Goal: Check status: Check status

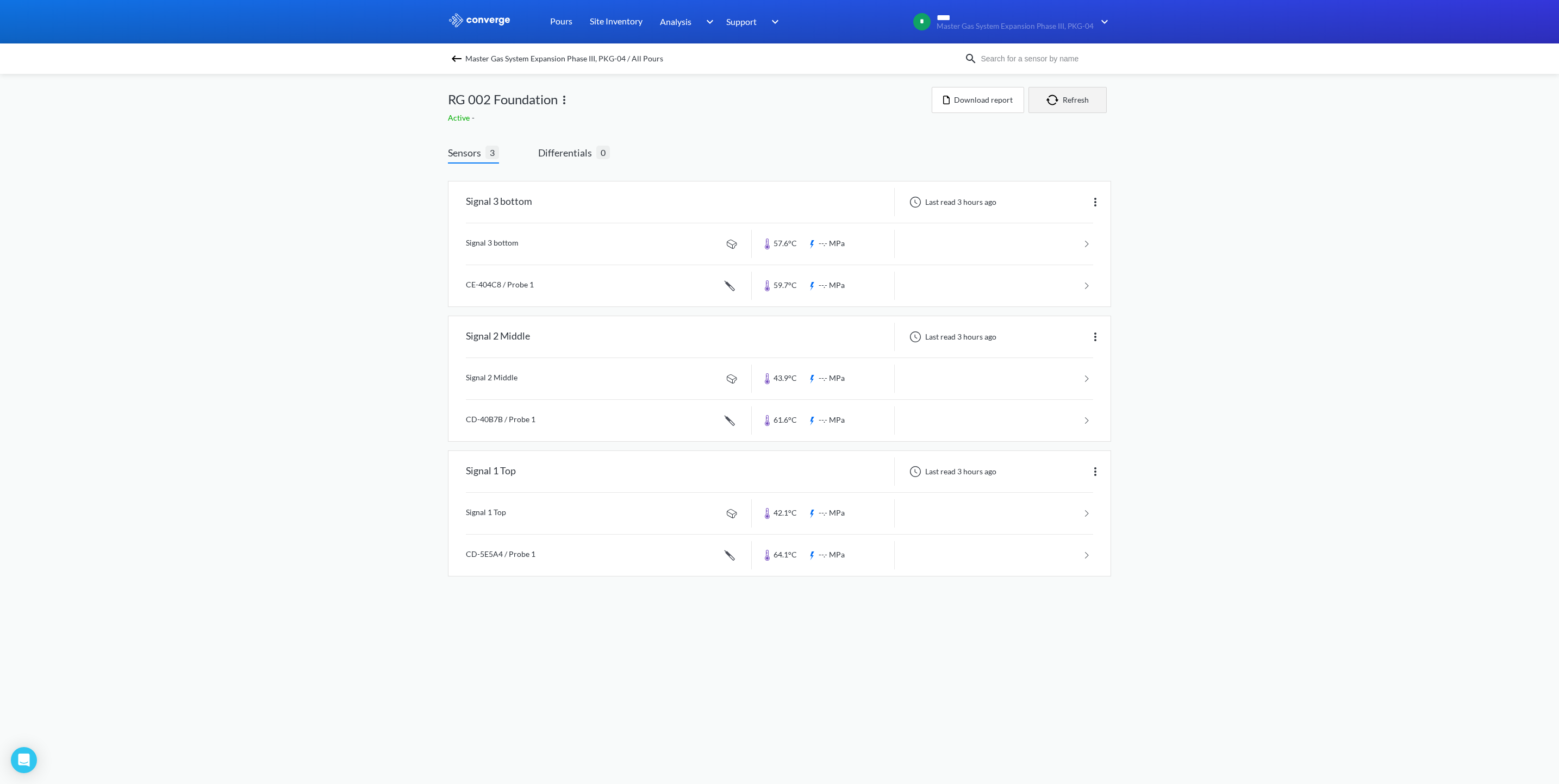
click at [1067, 92] on button "Refresh" at bounding box center [1068, 100] width 78 height 26
drag, startPoint x: 1061, startPoint y: 89, endPoint x: 1062, endPoint y: 95, distance: 6.1
click at [1061, 89] on button "Refresh" at bounding box center [1068, 100] width 78 height 26
click at [253, 298] on div "MENU Master Gas System Expansion Phase III, PKG-04 Pours Site Inventory Analysi…" at bounding box center [779, 299] width 1559 height 598
click at [1066, 101] on button "Refresh" at bounding box center [1068, 100] width 78 height 26
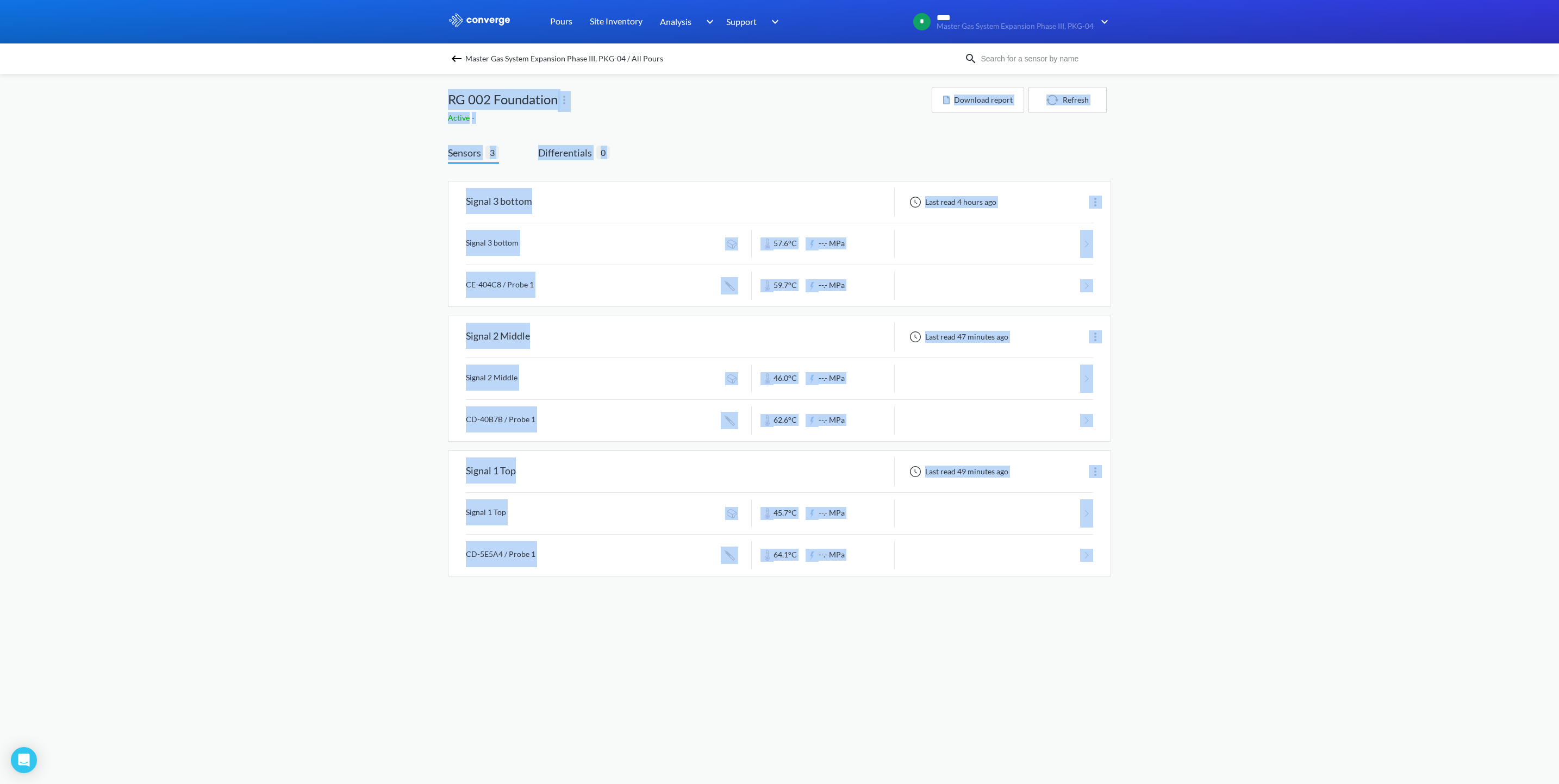
drag, startPoint x: 423, startPoint y: 84, endPoint x: 1104, endPoint y: 586, distance: 846.0
click at [1104, 586] on div "MENU Master Gas System Expansion Phase III, PKG-04 Pours Site Inventory Analysi…" at bounding box center [779, 299] width 1559 height 598
click at [1046, 95] on button "Refresh" at bounding box center [1068, 100] width 78 height 26
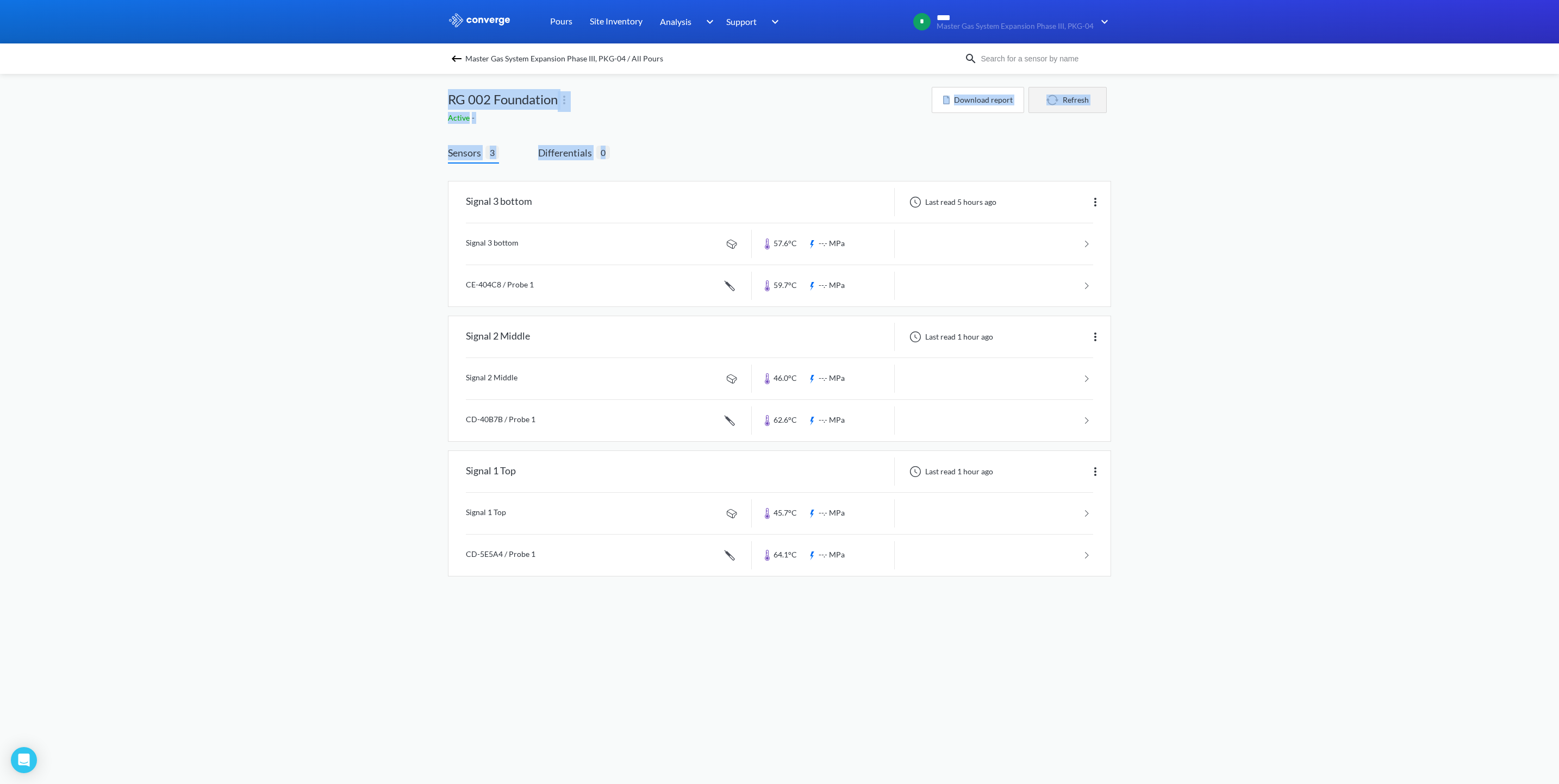
click at [1066, 105] on button "Refresh" at bounding box center [1068, 100] width 78 height 26
drag, startPoint x: 1062, startPoint y: 95, endPoint x: 1055, endPoint y: 106, distance: 13.0
click at [1062, 95] on button "Refresh" at bounding box center [1068, 100] width 78 height 26
click at [1053, 98] on img "button" at bounding box center [1054, 100] width 16 height 11
click at [1145, 143] on div "MENU Master Gas System Expansion Phase III, PKG-04 Pours Site Inventory Analysi…" at bounding box center [779, 299] width 1559 height 598
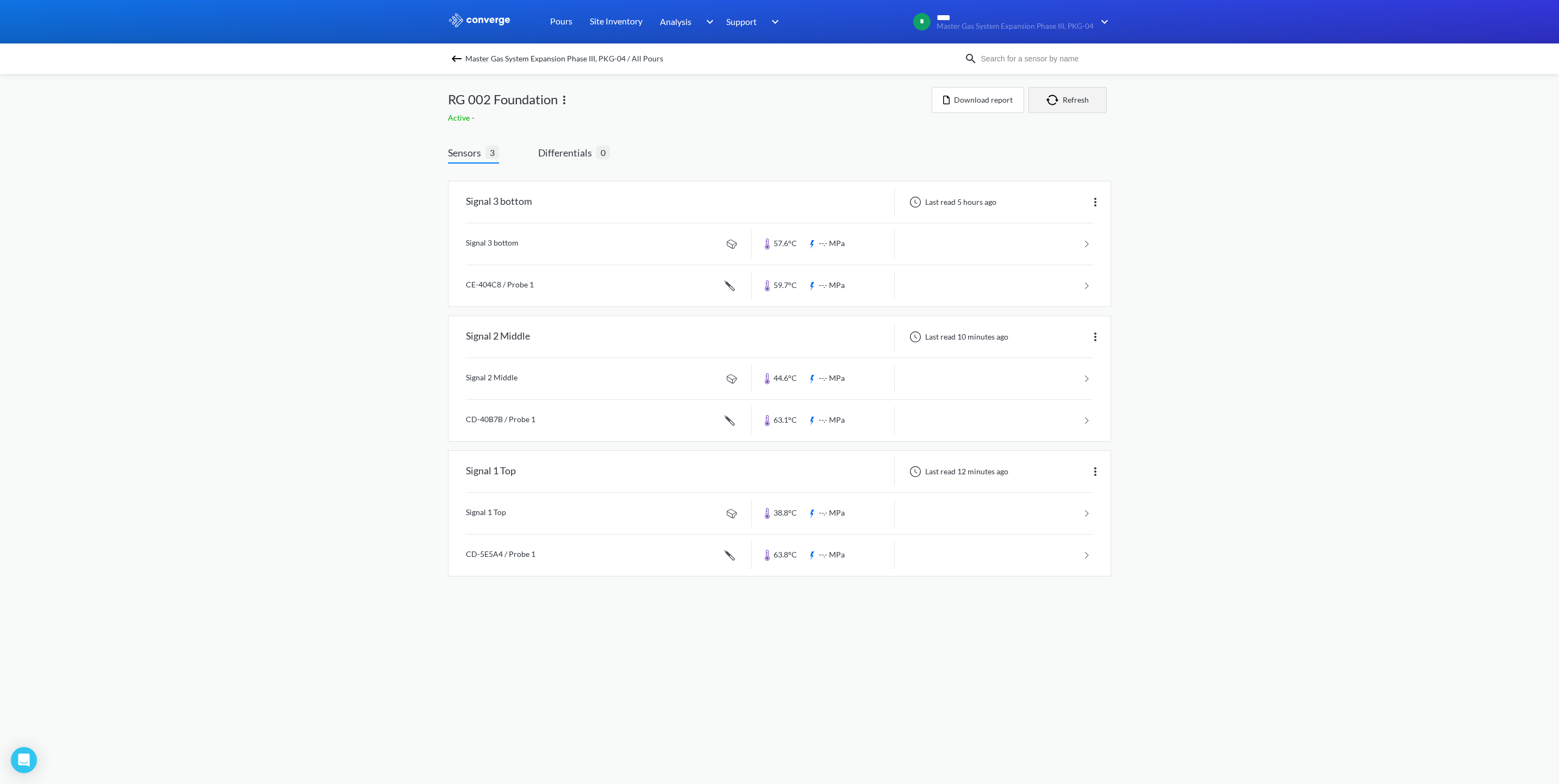
click at [1072, 100] on button "Refresh" at bounding box center [1068, 100] width 78 height 26
click at [1072, 97] on button "Refresh" at bounding box center [1068, 100] width 78 height 26
click at [1067, 101] on button "Refresh" at bounding box center [1068, 100] width 78 height 26
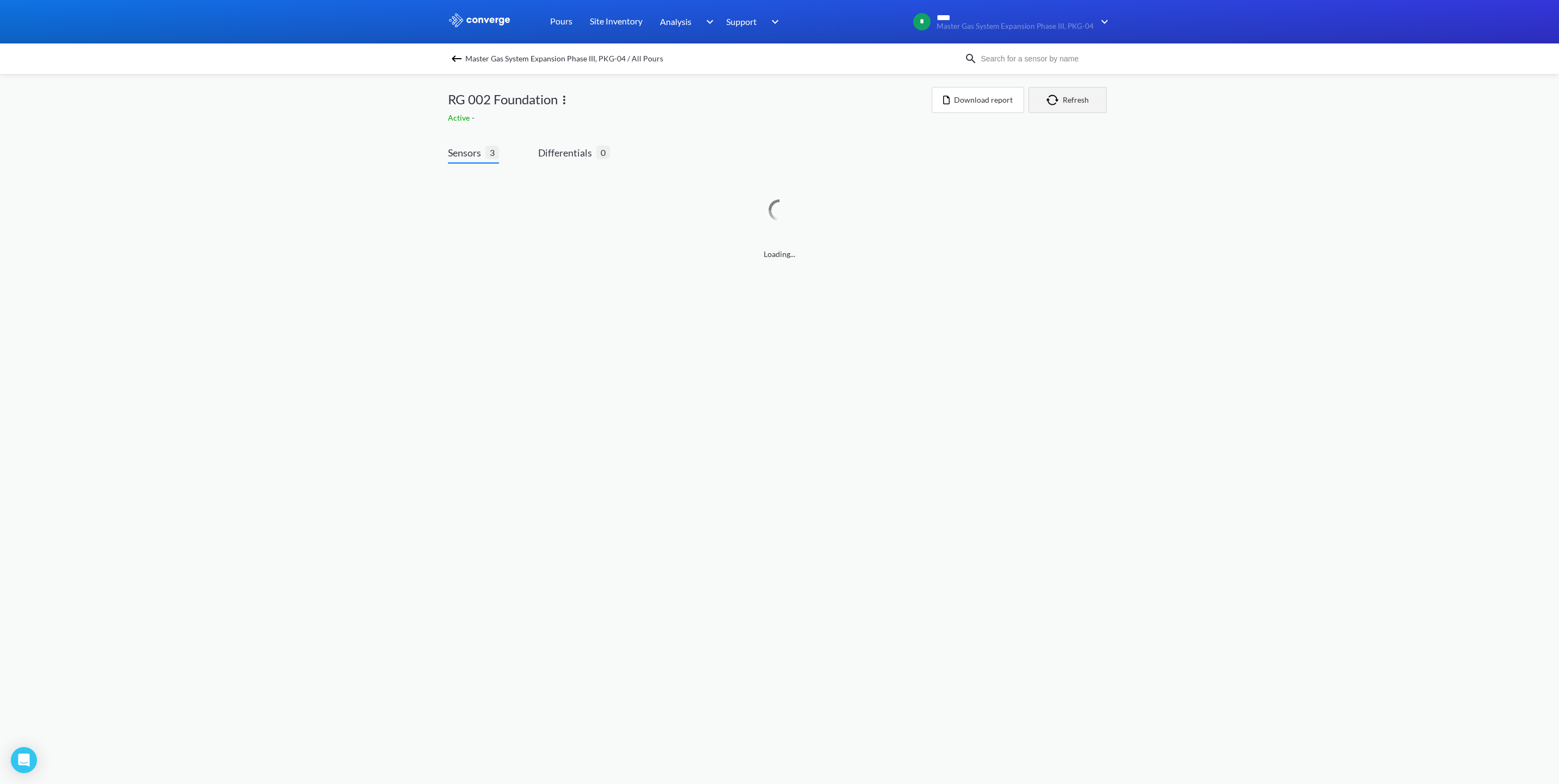
click at [1067, 101] on button "Refresh" at bounding box center [1068, 100] width 78 height 26
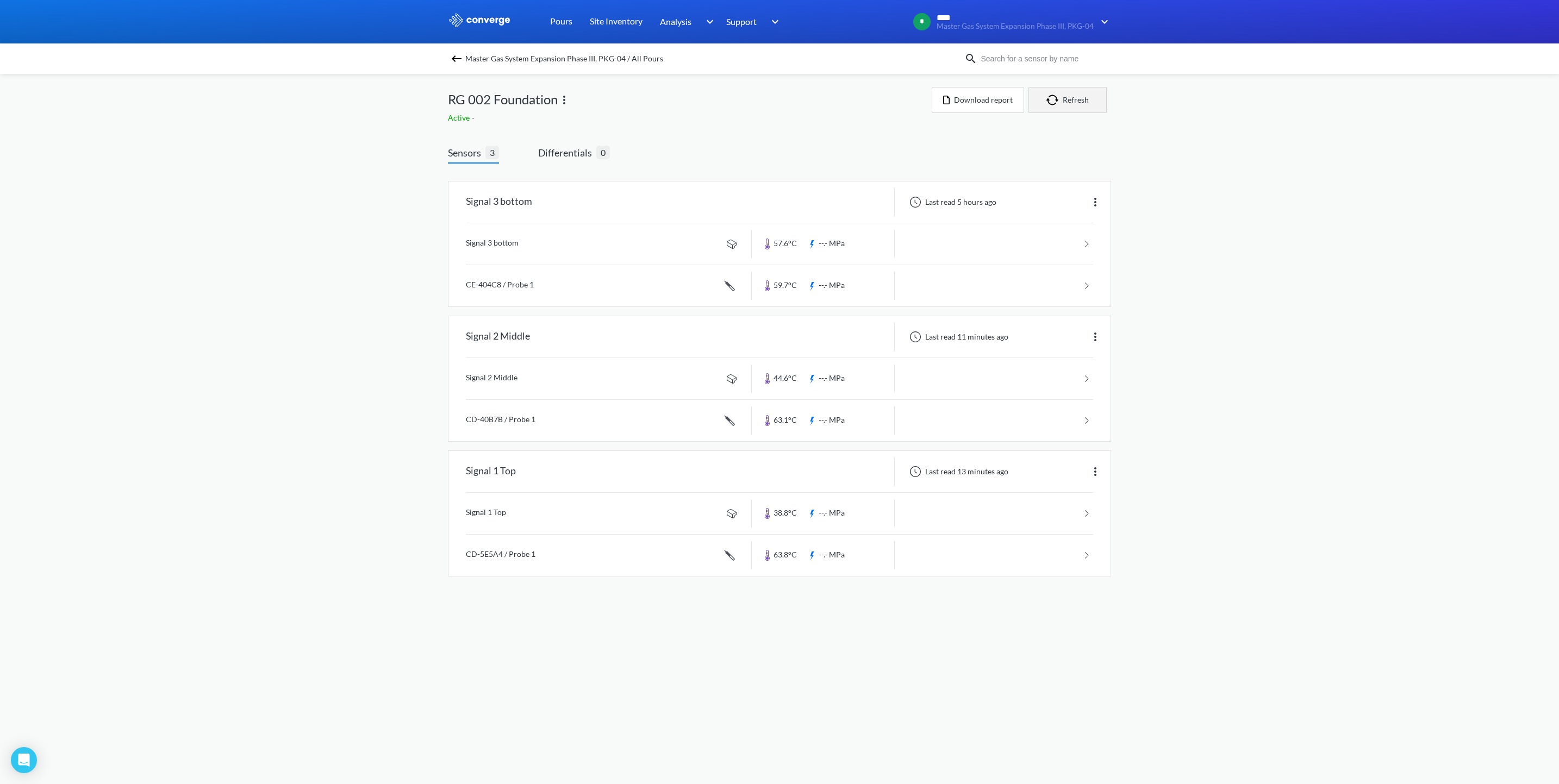
click at [1067, 101] on button "Refresh" at bounding box center [1068, 100] width 78 height 26
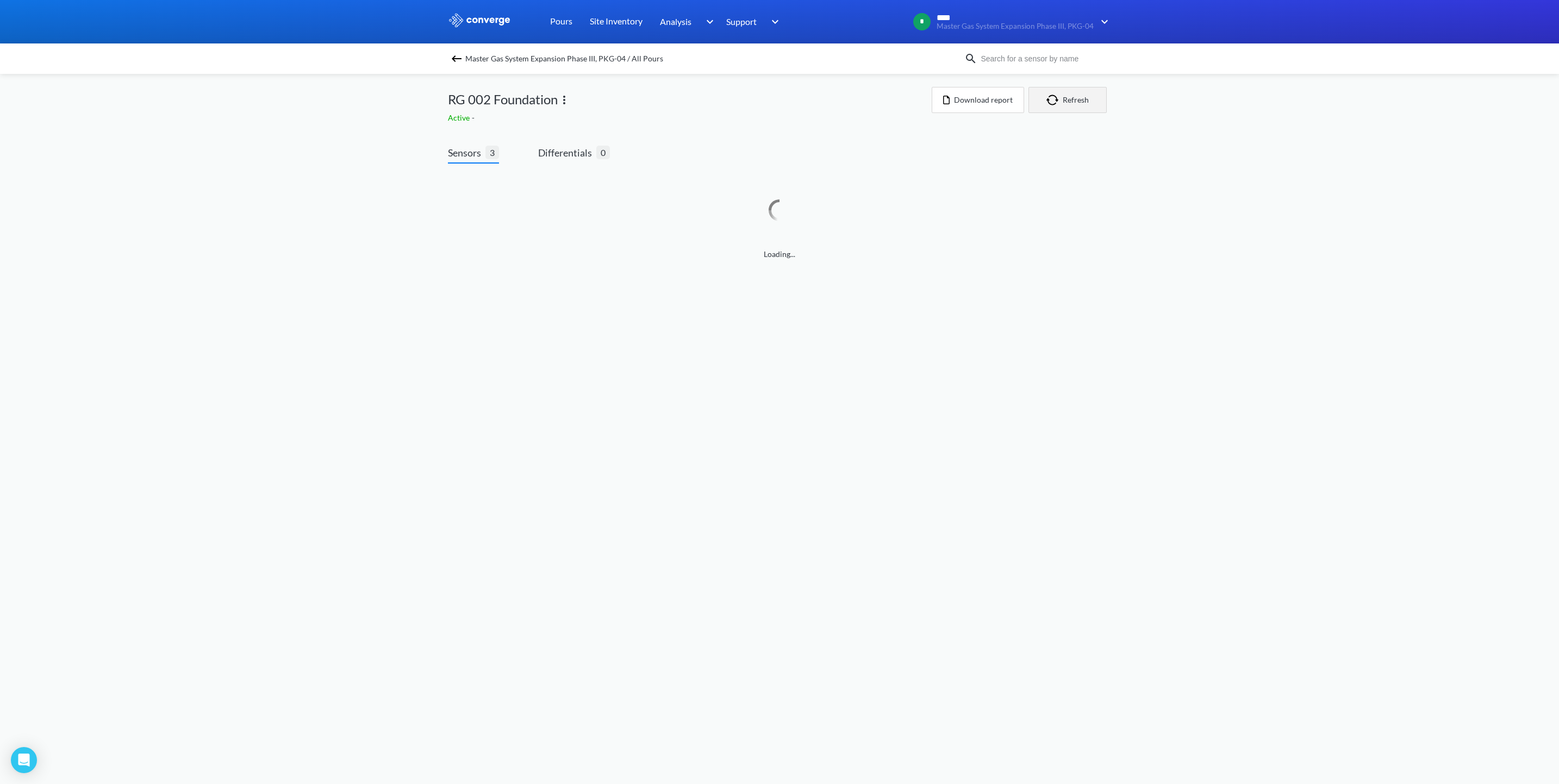
click at [1067, 101] on button "Refresh" at bounding box center [1068, 100] width 78 height 26
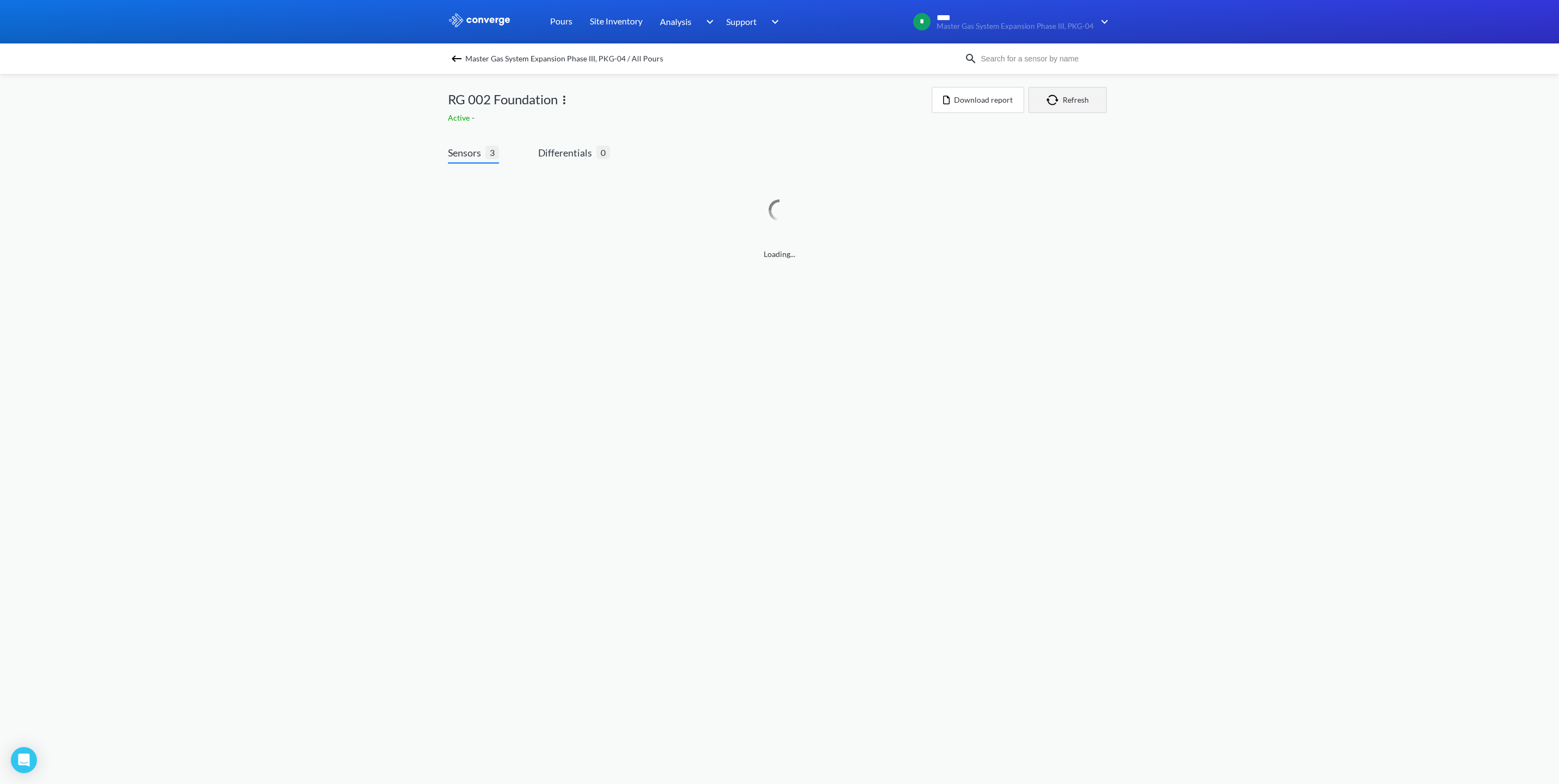
click at [1067, 101] on button "Refresh" at bounding box center [1068, 100] width 78 height 26
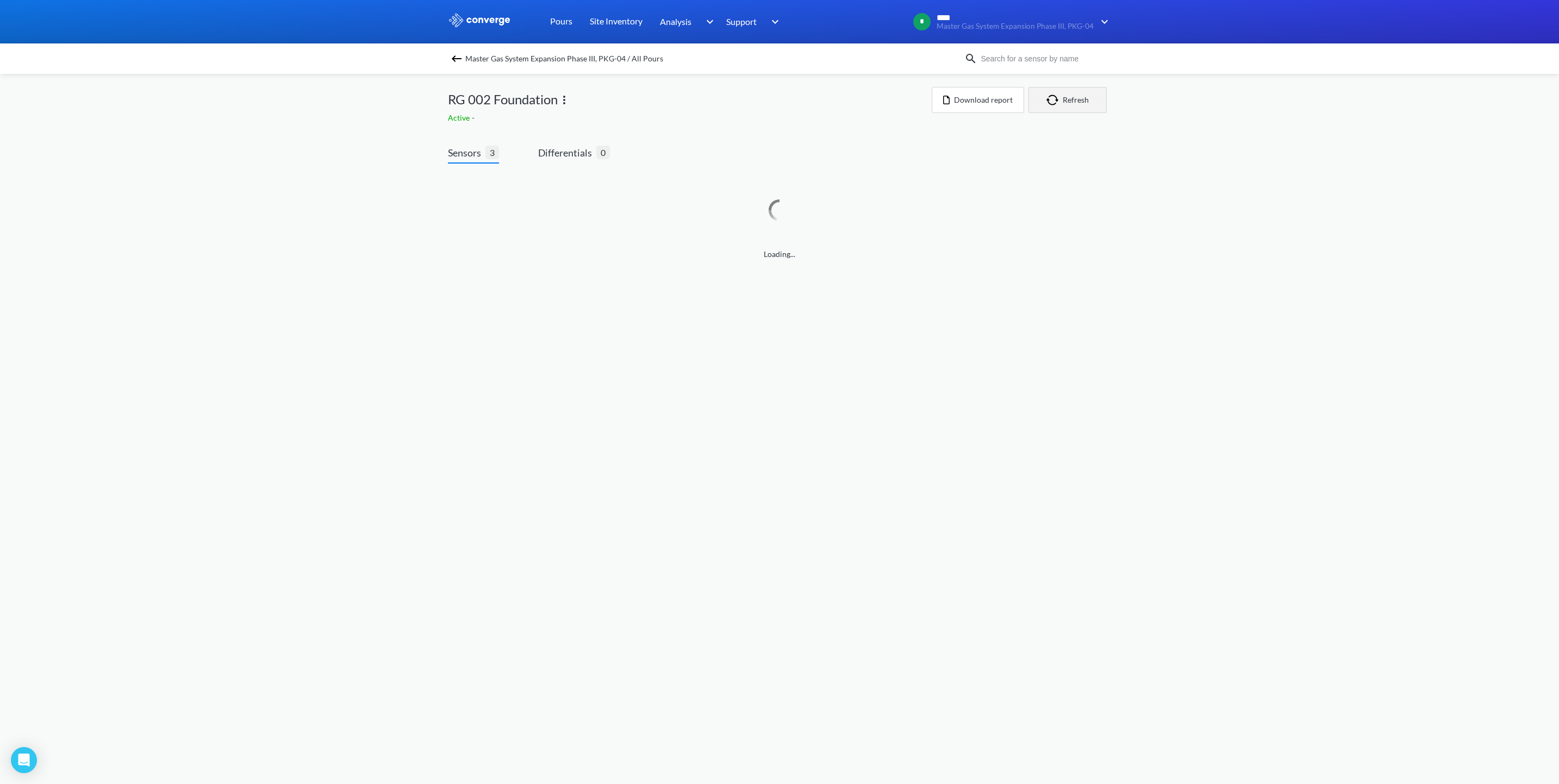
click at [1067, 101] on button "Refresh" at bounding box center [1068, 100] width 78 height 26
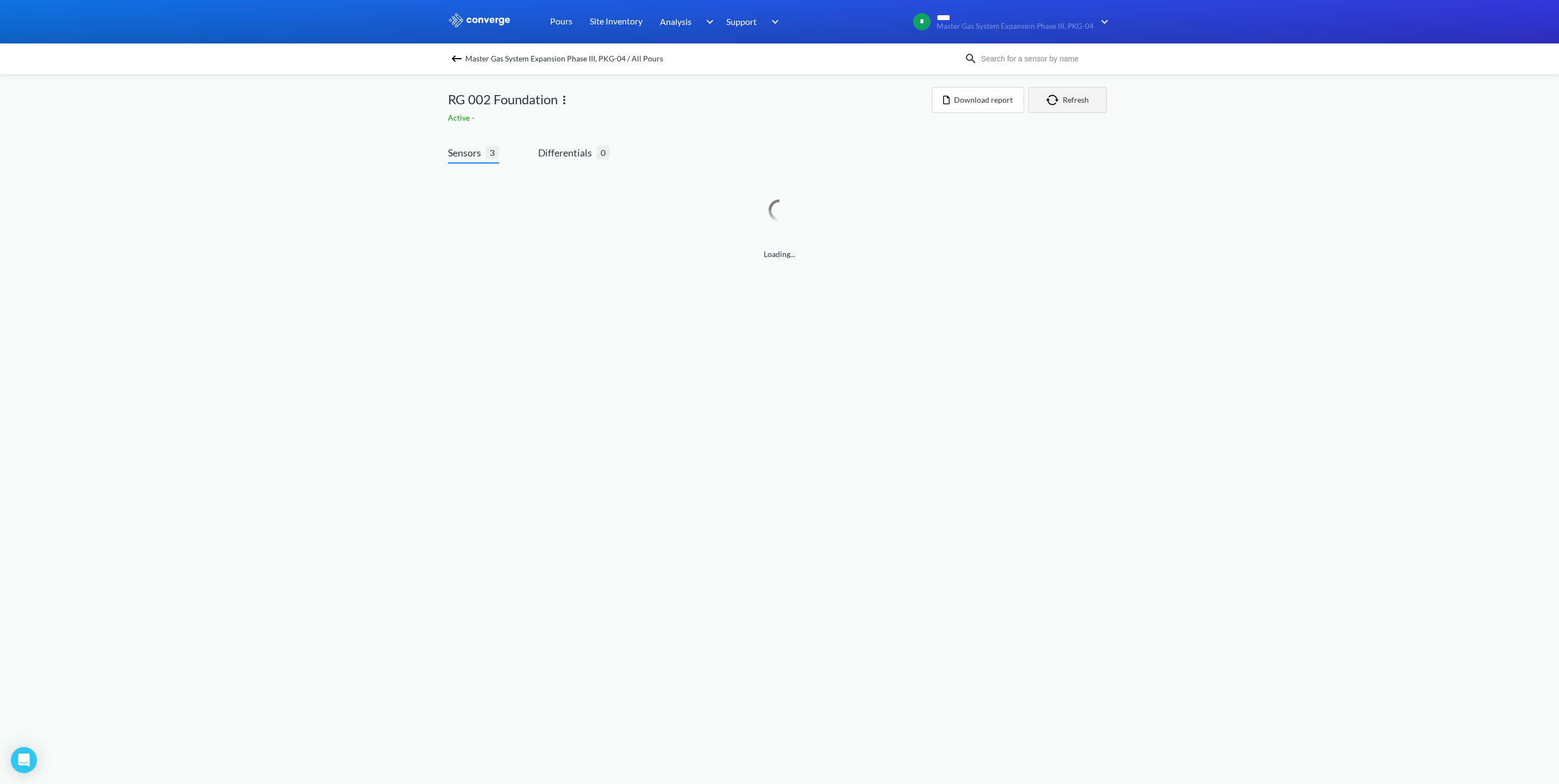
click at [1067, 101] on button "Refresh" at bounding box center [1068, 100] width 78 height 26
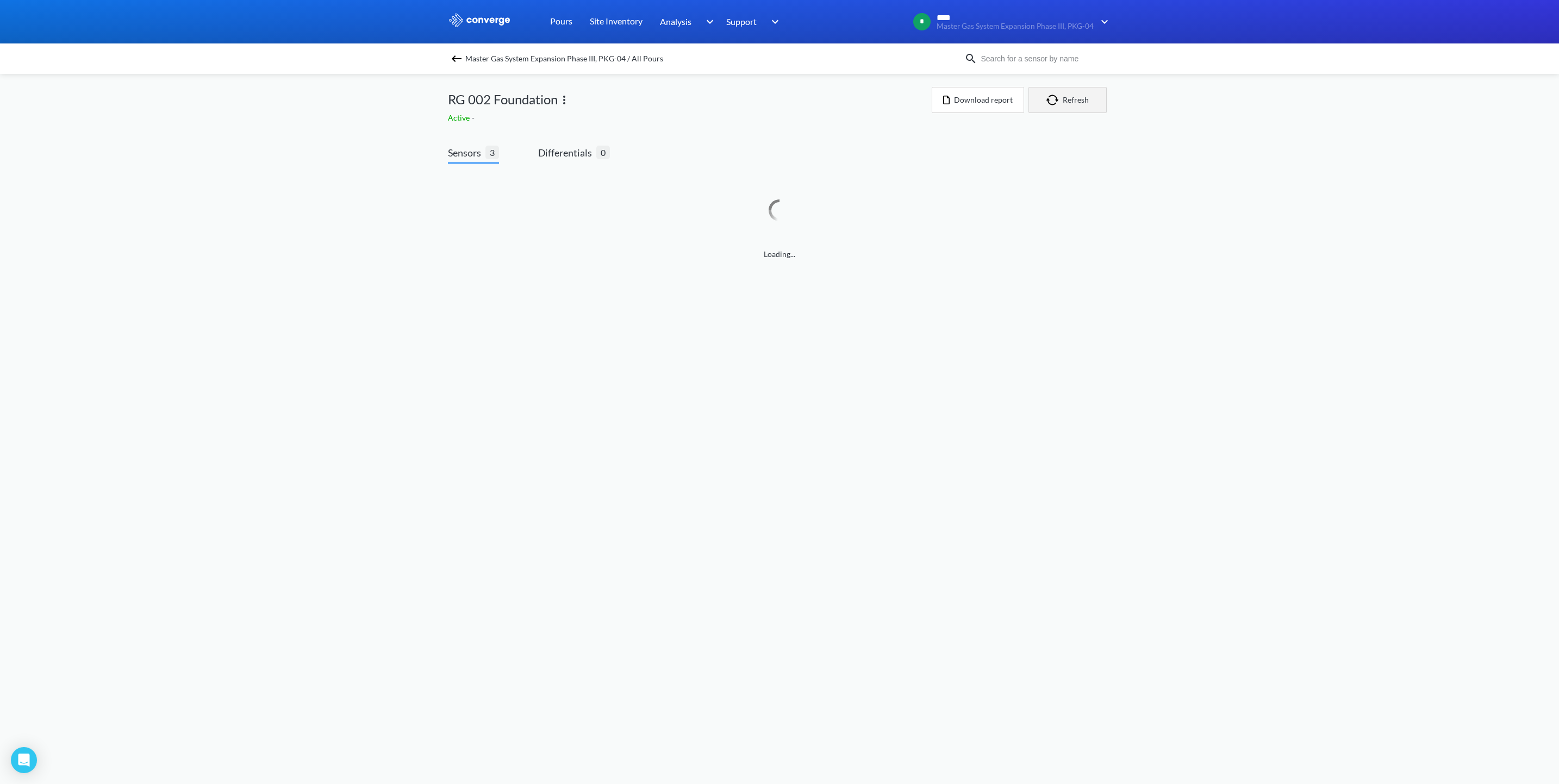
click at [1067, 101] on button "Refresh" at bounding box center [1068, 100] width 78 height 26
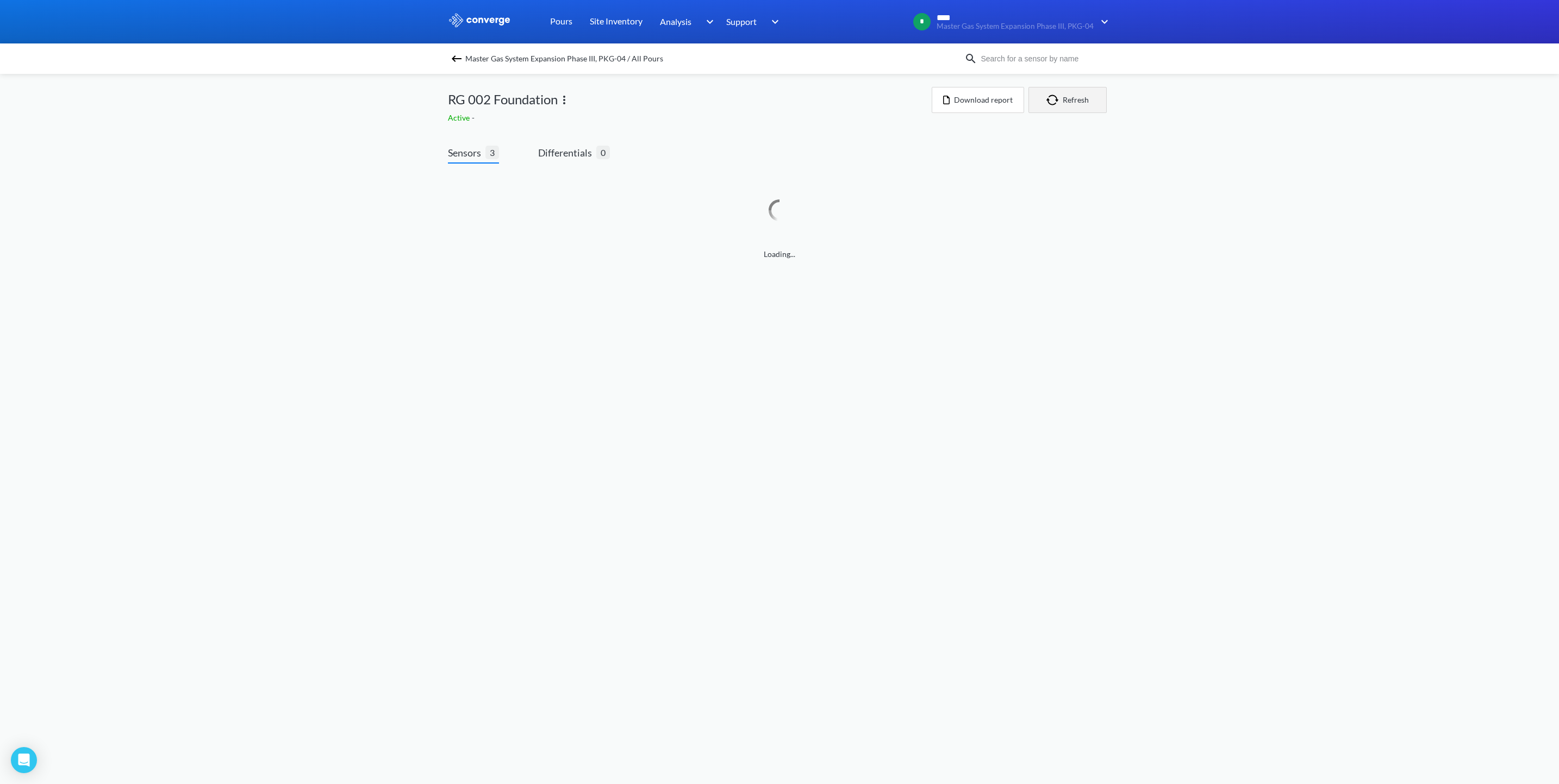
click at [1067, 101] on button "Refresh" at bounding box center [1068, 100] width 78 height 26
click at [1067, 102] on button "Refresh" at bounding box center [1068, 100] width 78 height 26
click at [1075, 100] on button "Refresh" at bounding box center [1068, 100] width 78 height 26
click at [1062, 100] on button "Refresh" at bounding box center [1068, 100] width 78 height 26
click at [887, 421] on link at bounding box center [780, 421] width 627 height 41
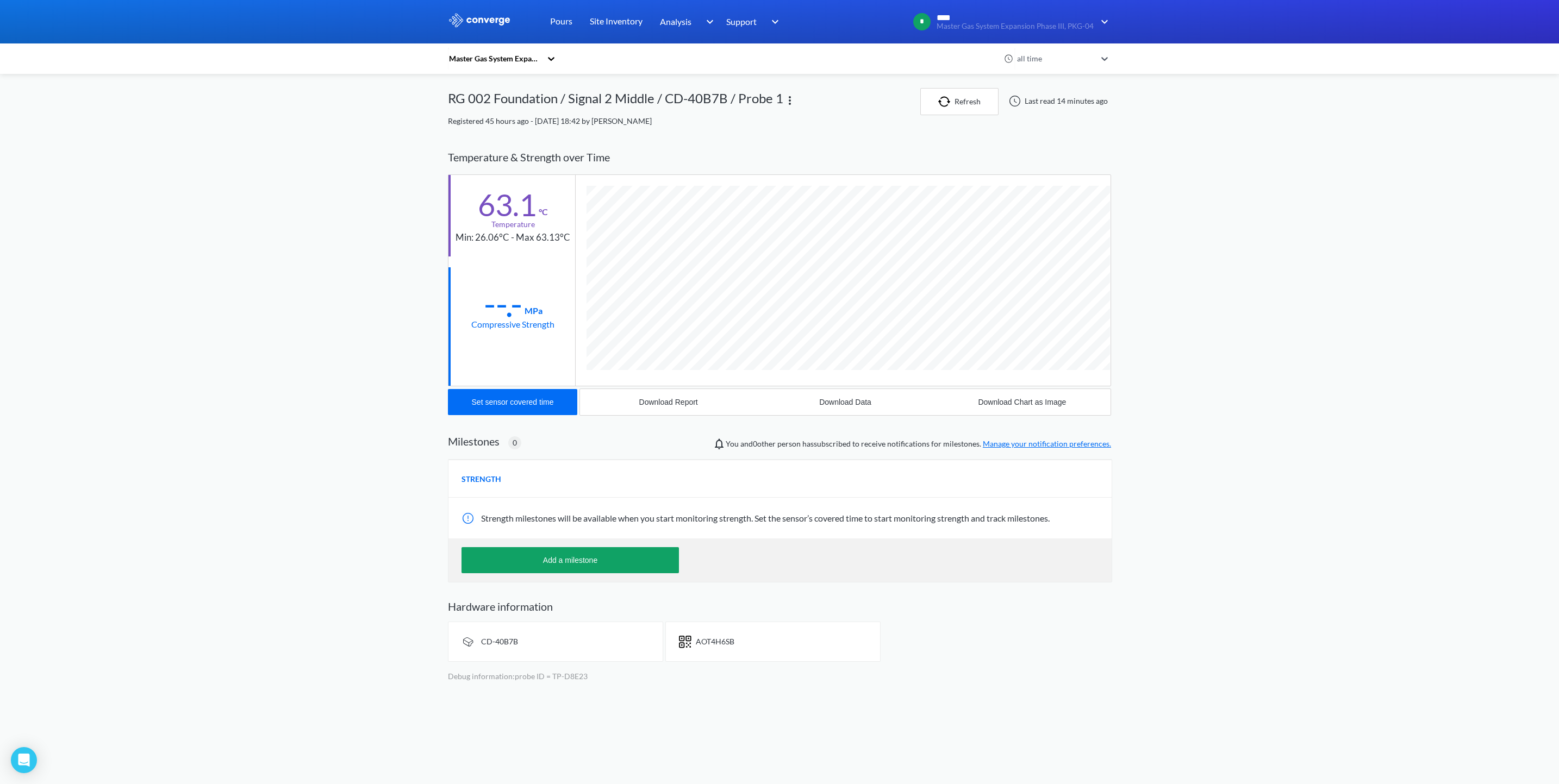
scroll to position [597, 664]
click at [1205, 231] on div "MENU Master Gas System Expansion Phase III, PKG-04 Pours Site Inventory Analysi…" at bounding box center [779, 345] width 1559 height 690
click at [557, 19] on link "Pours" at bounding box center [561, 21] width 22 height 43
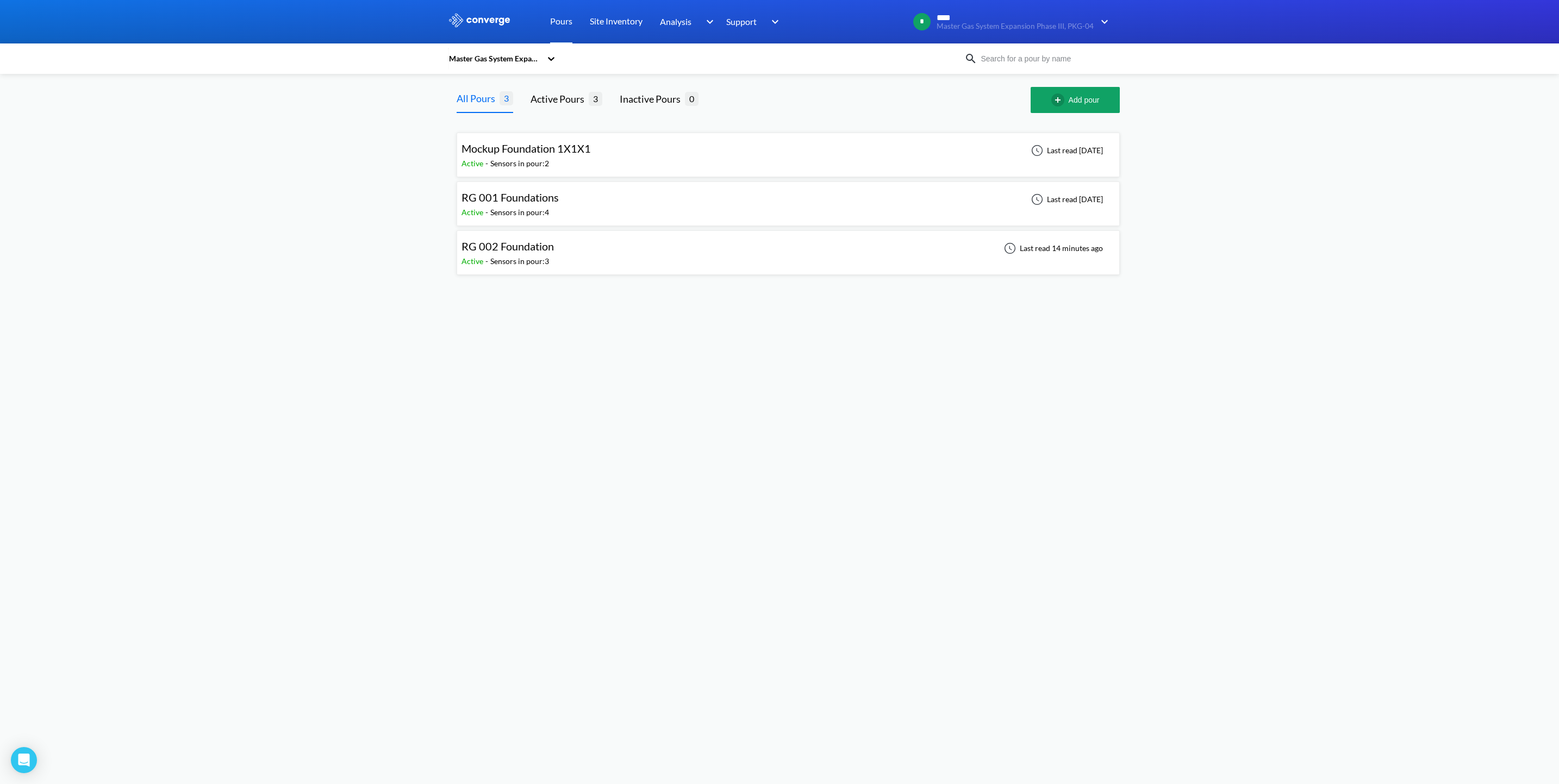
click at [750, 249] on div "RG 002 Foundation Active - Sensors in pour: 3 Last read 14 minutes ago" at bounding box center [788, 253] width 653 height 35
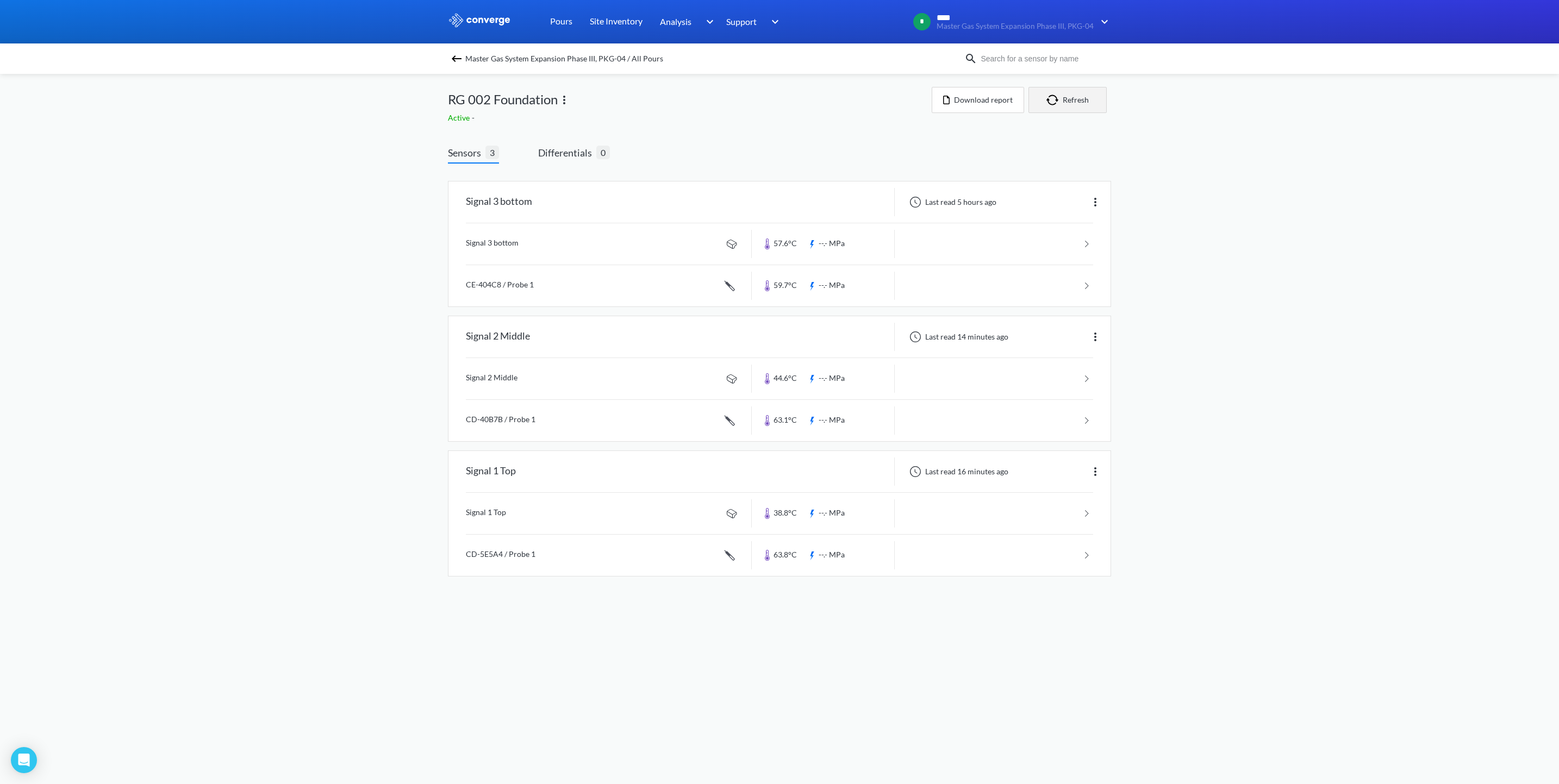
click at [1053, 93] on button "Refresh" at bounding box center [1068, 100] width 78 height 26
click at [1059, 93] on button "Refresh" at bounding box center [1068, 100] width 78 height 26
click at [412, 509] on div "MENU Master Gas System Expansion Phase III, PKG-04 Pours Site Inventory Analysi…" at bounding box center [779, 299] width 1559 height 598
